Goal: Check status

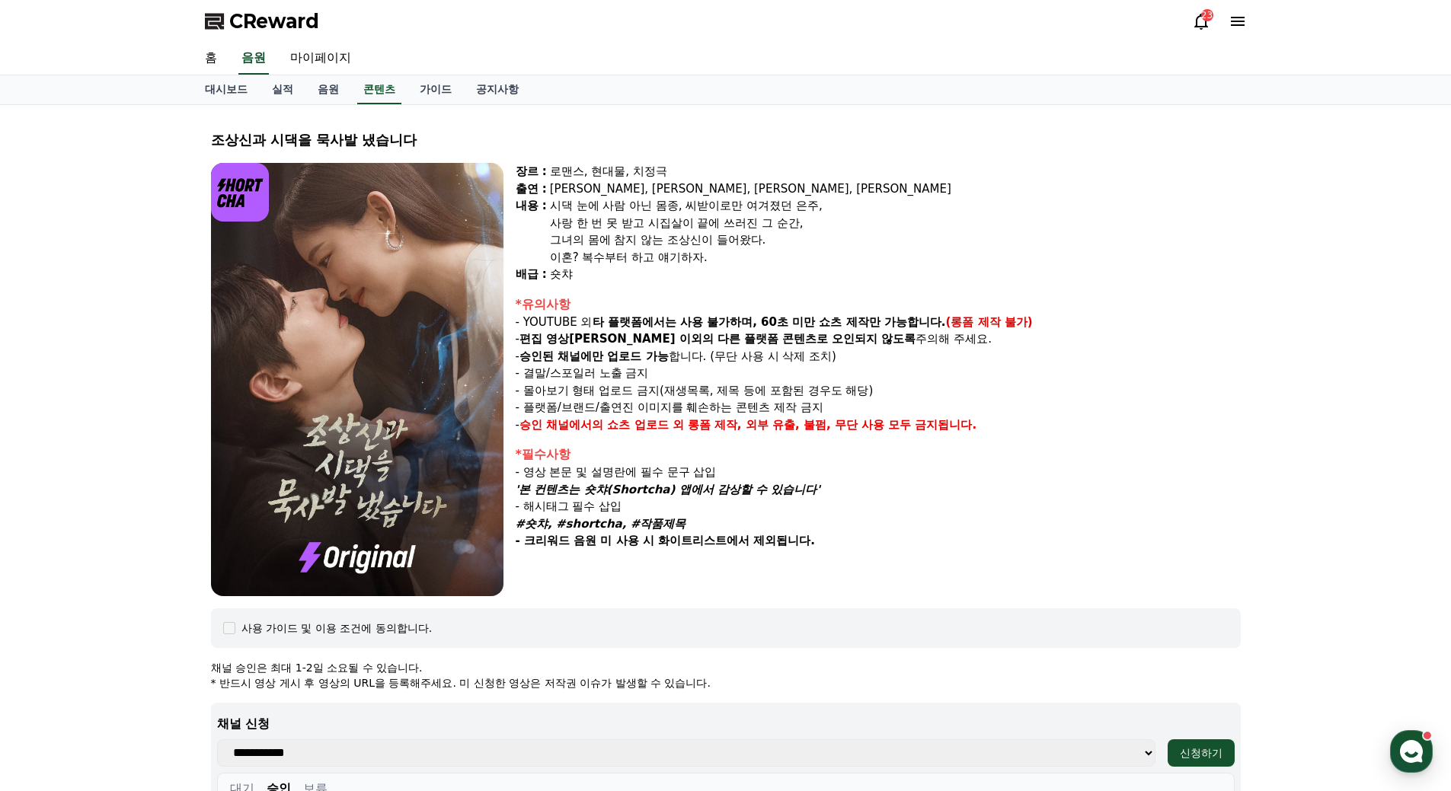
select select "**********"
click at [276, 88] on link "실적" at bounding box center [283, 89] width 46 height 29
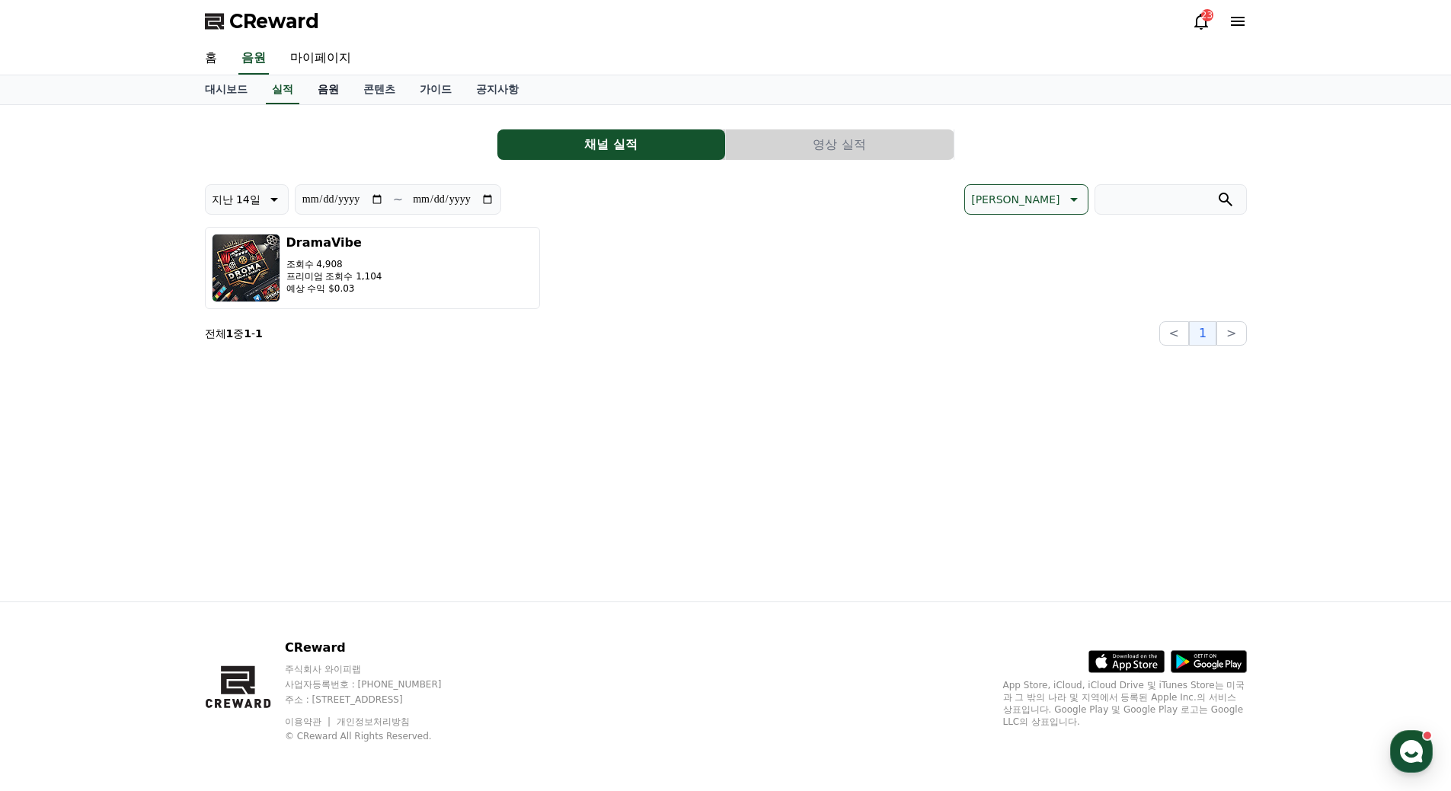
click at [317, 89] on link "음원" at bounding box center [328, 89] width 46 height 29
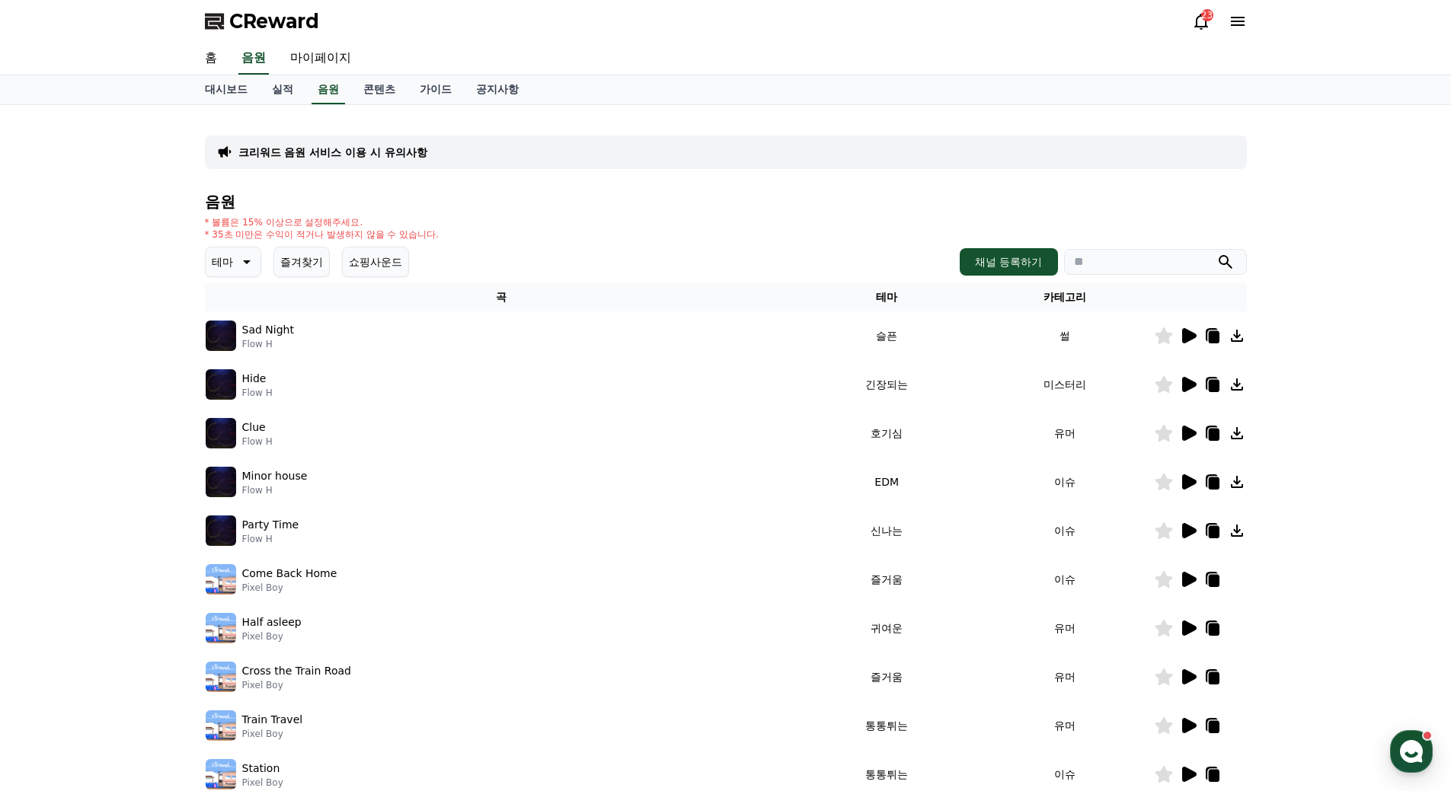
click at [1183, 335] on icon at bounding box center [1189, 335] width 14 height 15
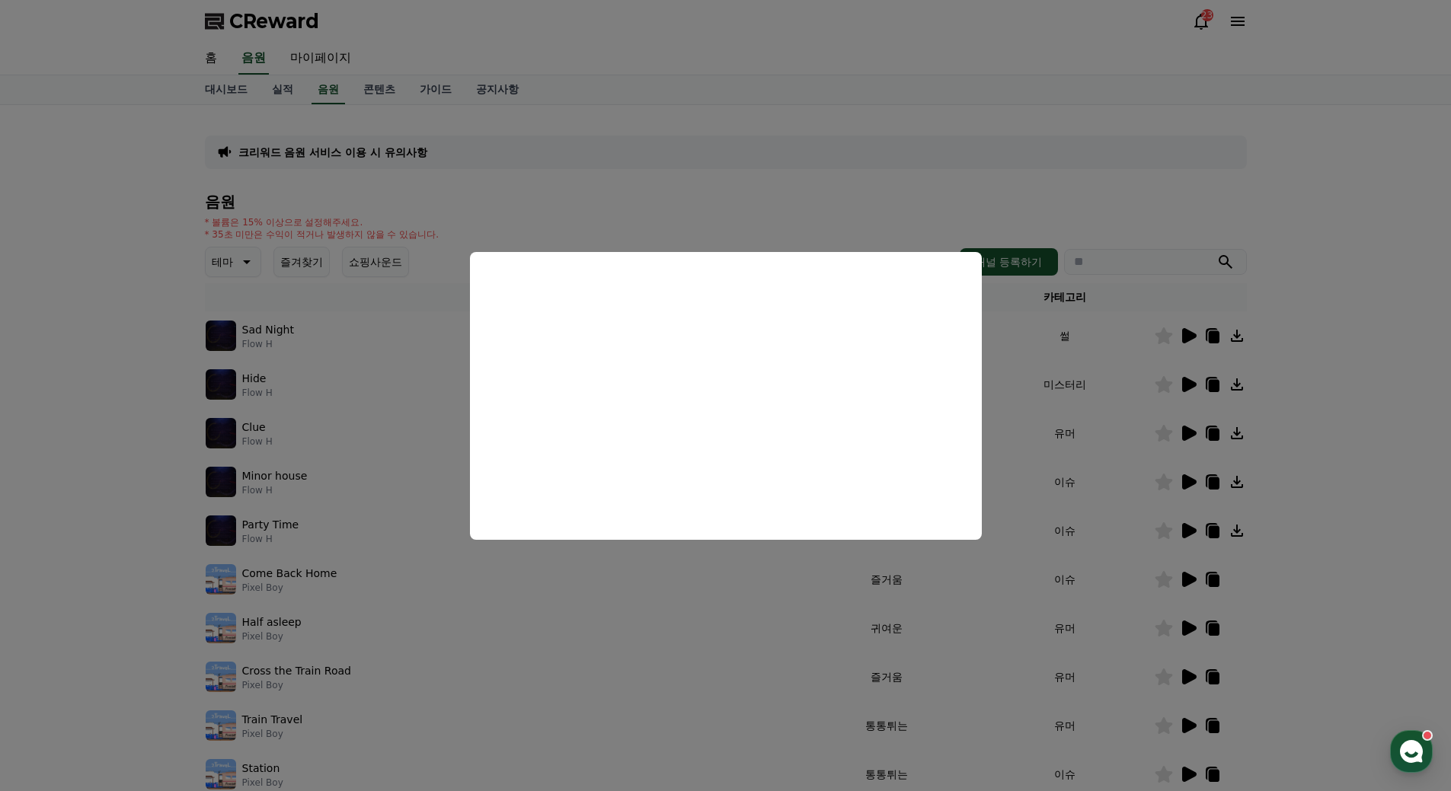
click at [562, 177] on button "close modal" at bounding box center [725, 395] width 1451 height 791
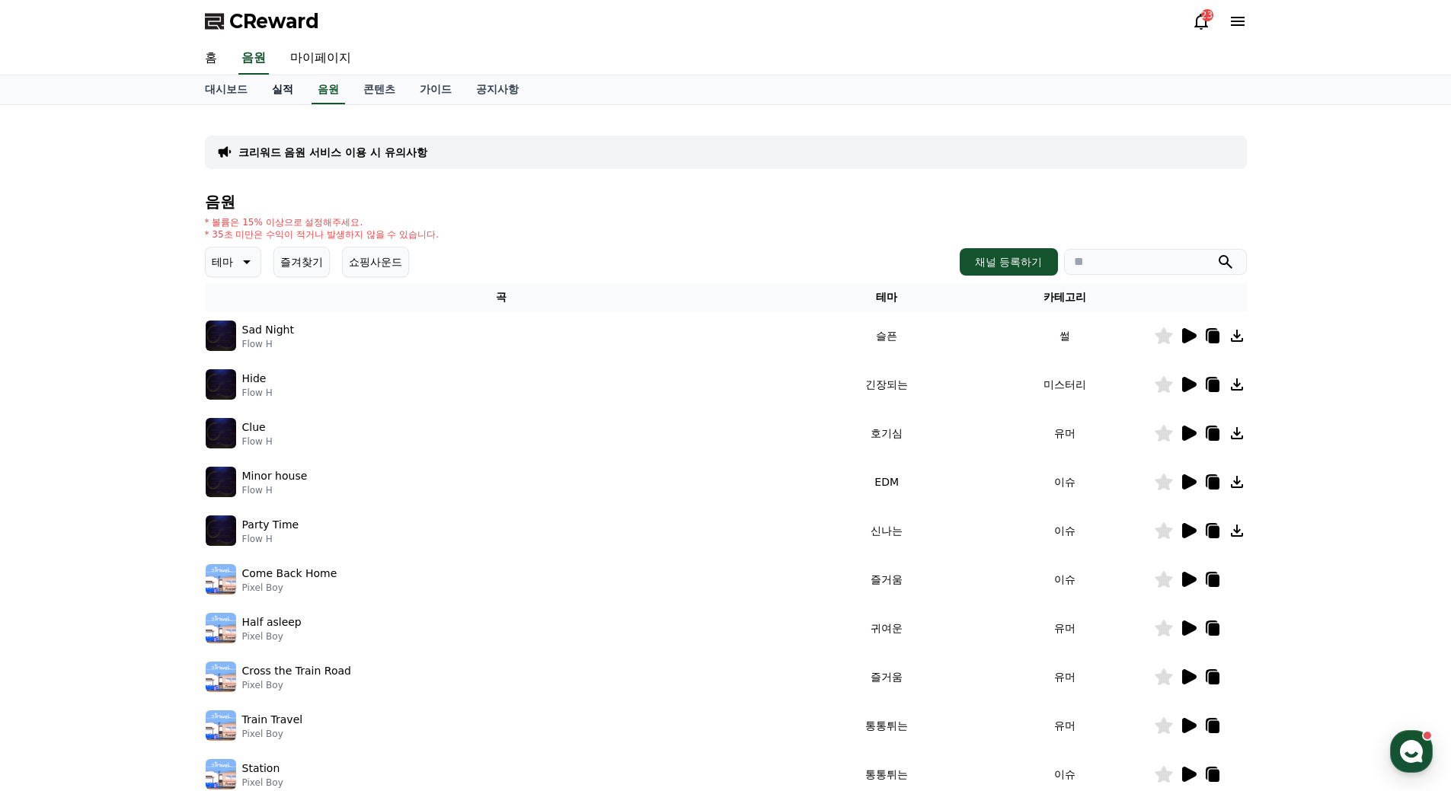
click at [291, 87] on link "실적" at bounding box center [283, 89] width 46 height 29
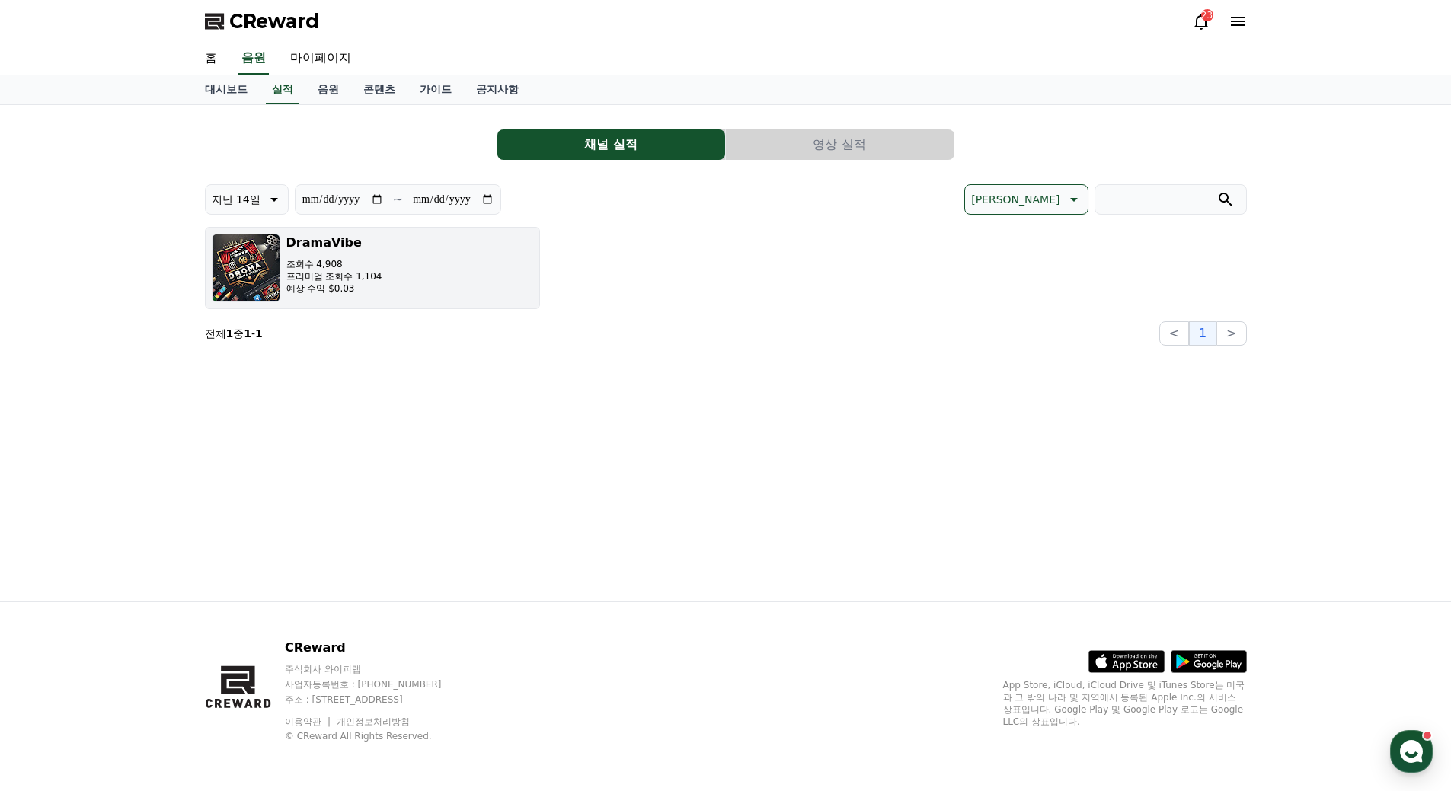
click at [404, 276] on button "DramaVibe 조회수 4,908 프리미엄 조회수 1,104 예상 수익 $0.03" at bounding box center [372, 268] width 335 height 82
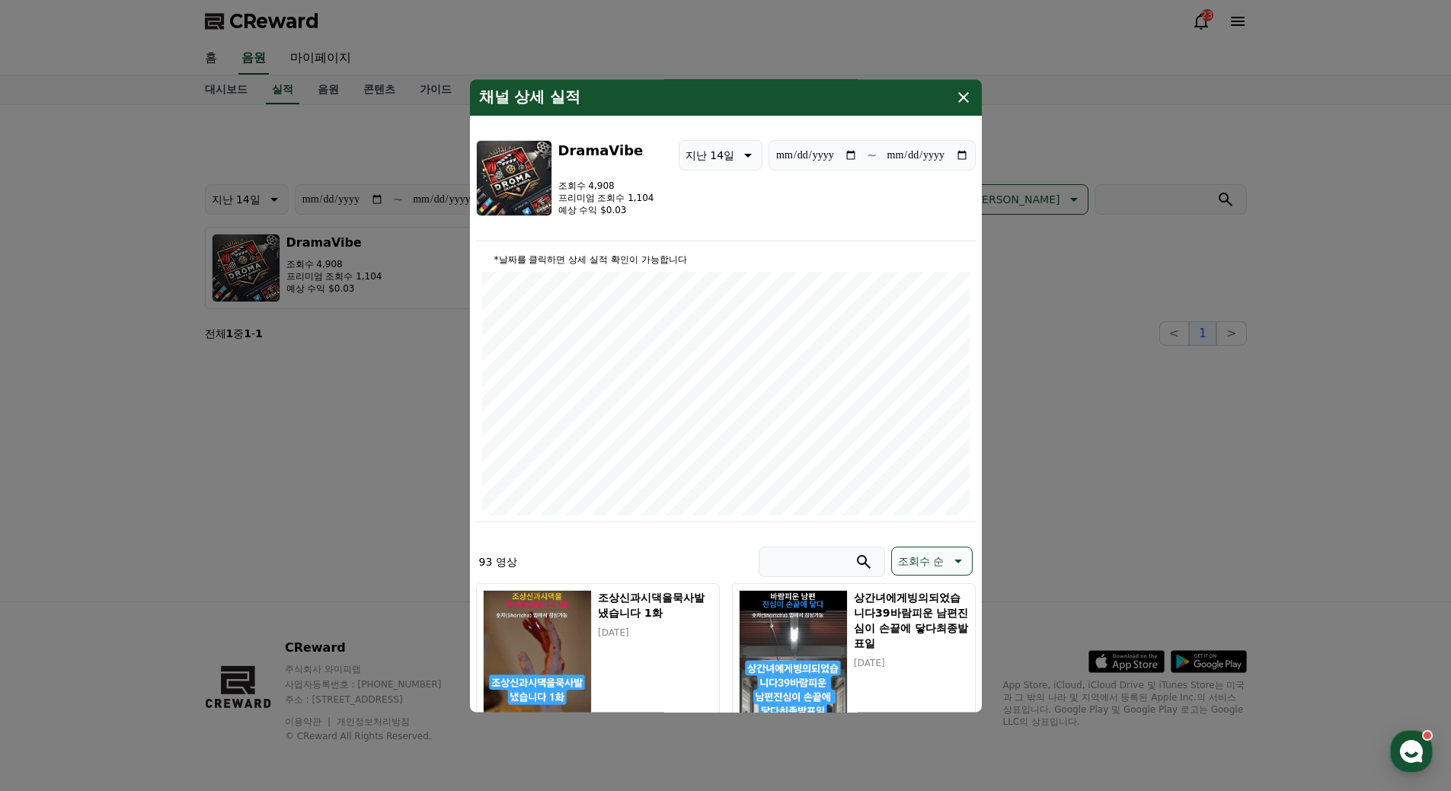
drag, startPoint x: 510, startPoint y: 561, endPoint x: 468, endPoint y: 561, distance: 41.9
click at [468, 309] on div "**********" at bounding box center [372, 268] width 335 height 82
click at [548, 560] on div "93 영상 조회수 순" at bounding box center [726, 565] width 500 height 37
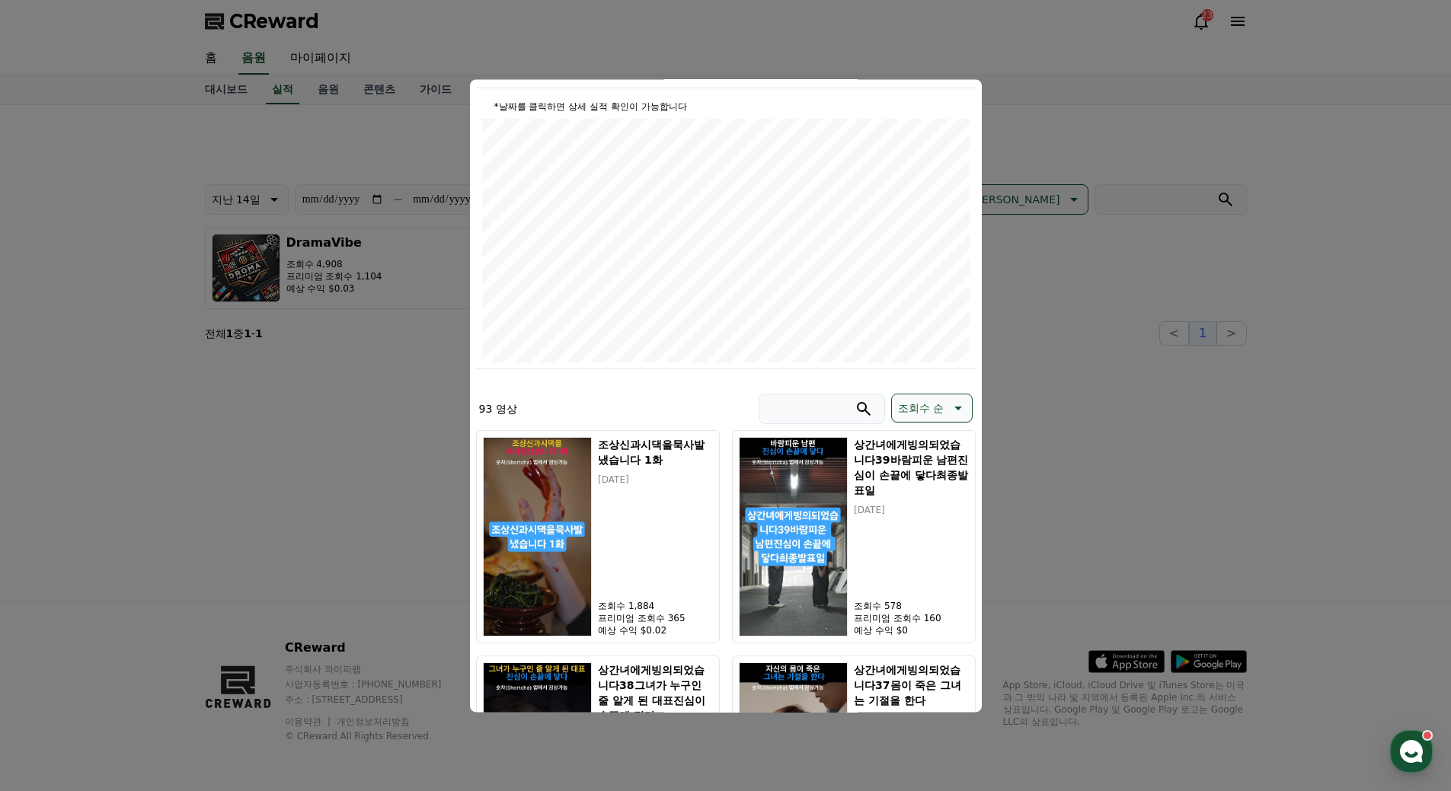
scroll to position [152, 0]
click at [949, 411] on icon "modal" at bounding box center [957, 409] width 18 height 18
click at [717, 403] on div "93 영상 조회수 순" at bounding box center [726, 413] width 500 height 37
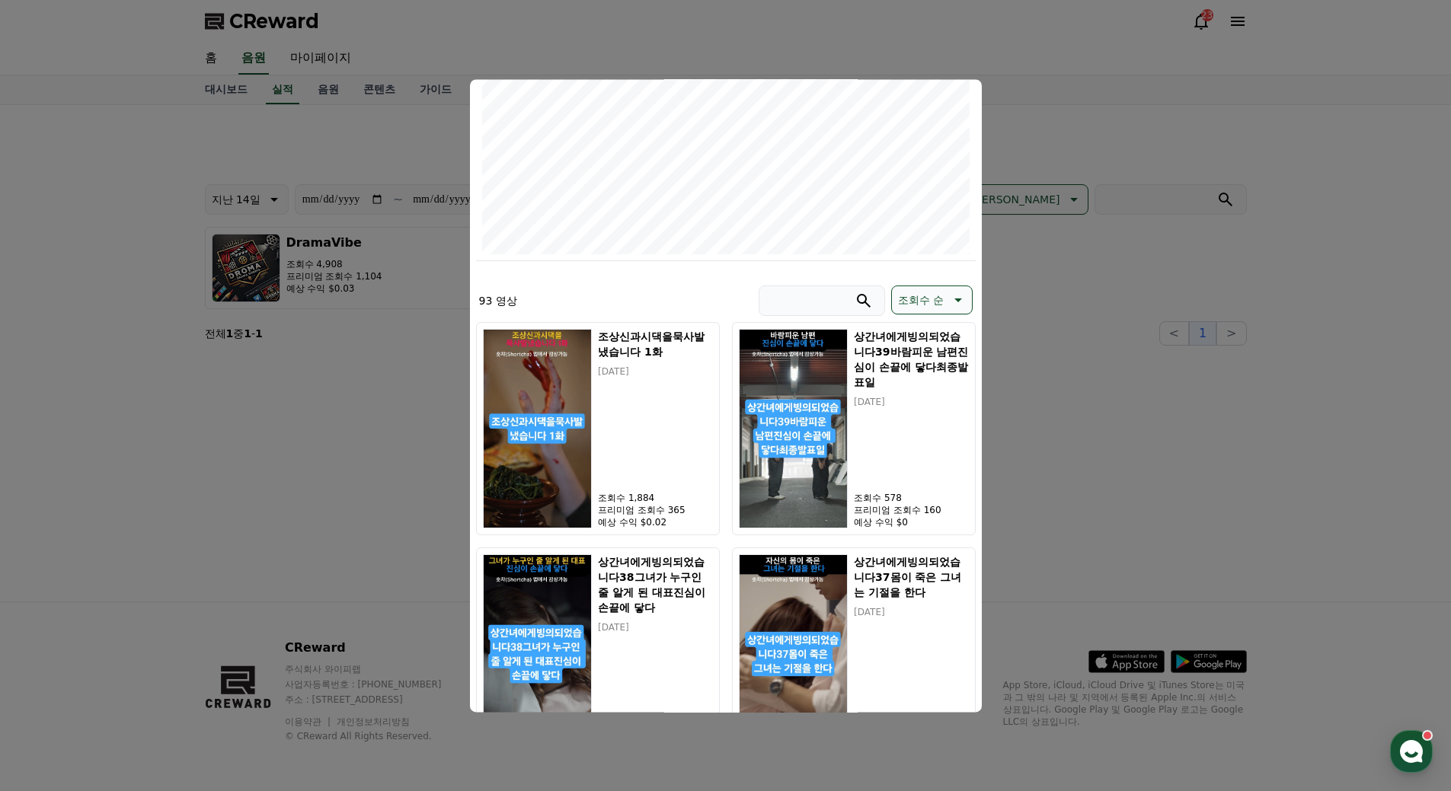
scroll to position [0, 0]
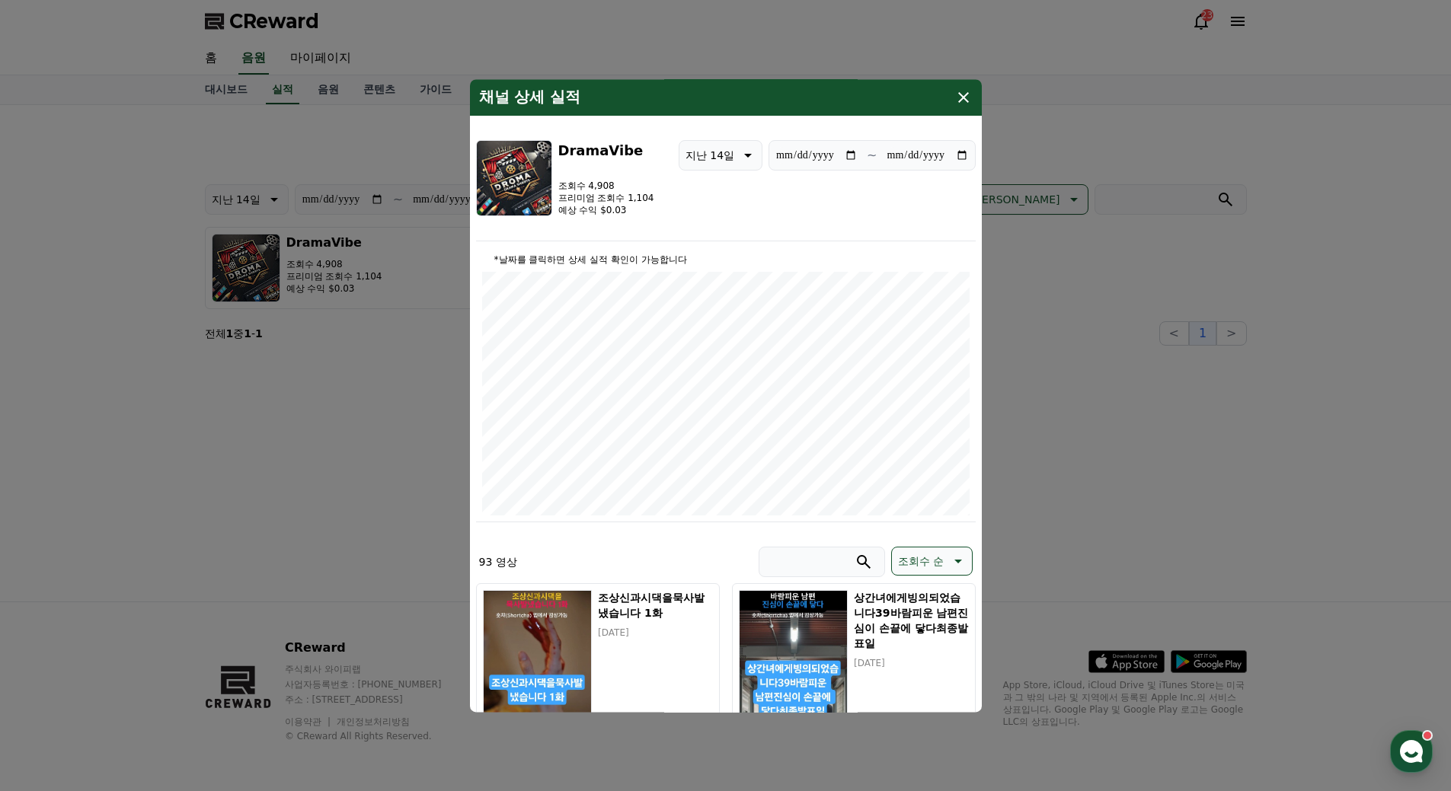
click at [968, 91] on icon "modal" at bounding box center [963, 97] width 18 height 18
